Goal: Task Accomplishment & Management: Use online tool/utility

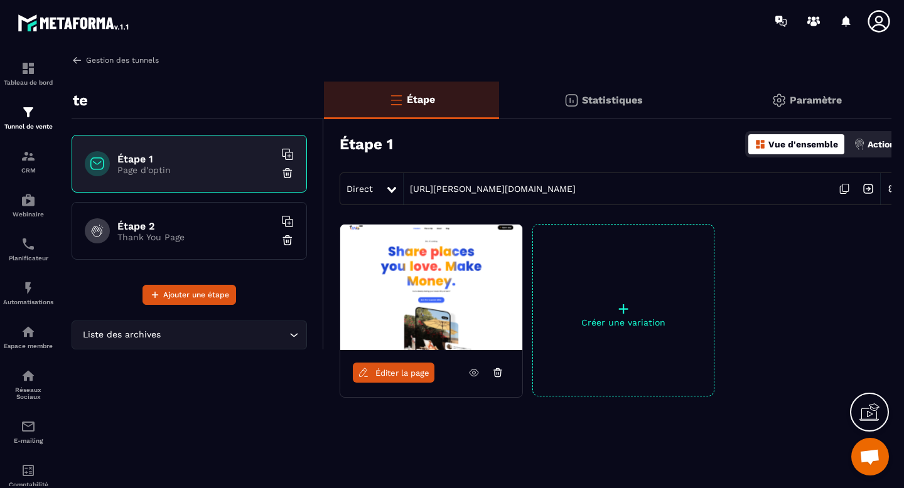
click at [78, 60] on img at bounding box center [77, 60] width 11 height 11
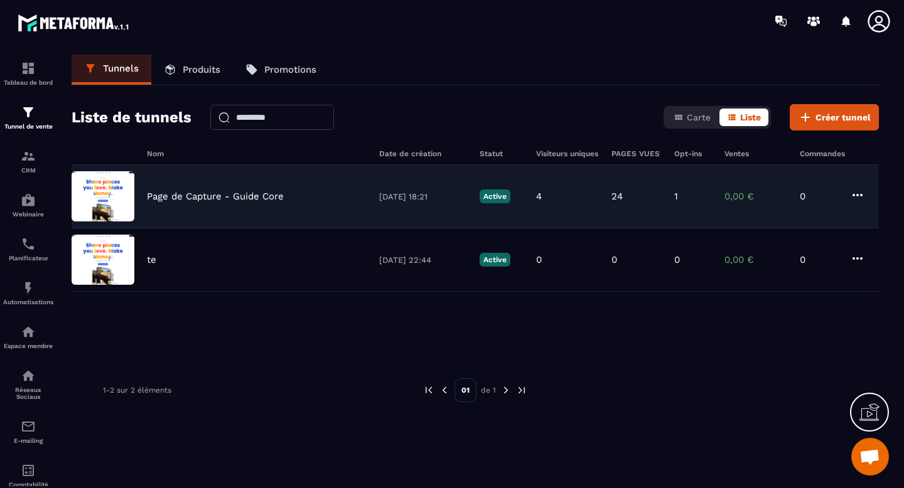
click at [222, 200] on p "Page de Capture - Guide Core" at bounding box center [215, 196] width 137 height 11
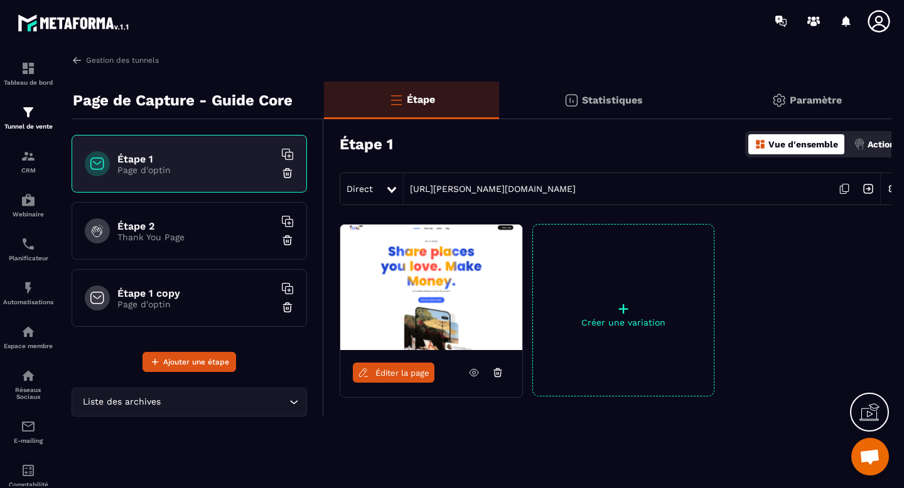
click at [191, 284] on div "Étape 1 copy Page d'optin" at bounding box center [189, 298] width 235 height 58
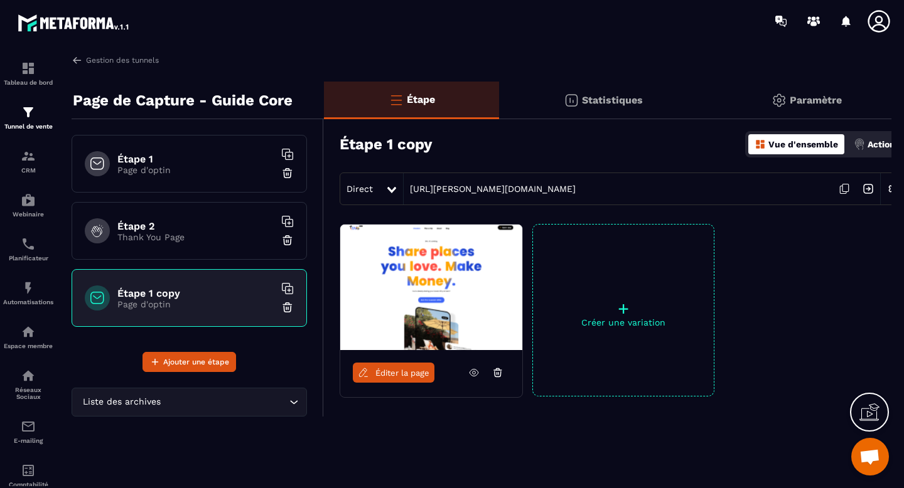
click at [392, 372] on span "Éditer la page" at bounding box center [402, 373] width 54 height 9
